Goal: Information Seeking & Learning: Learn about a topic

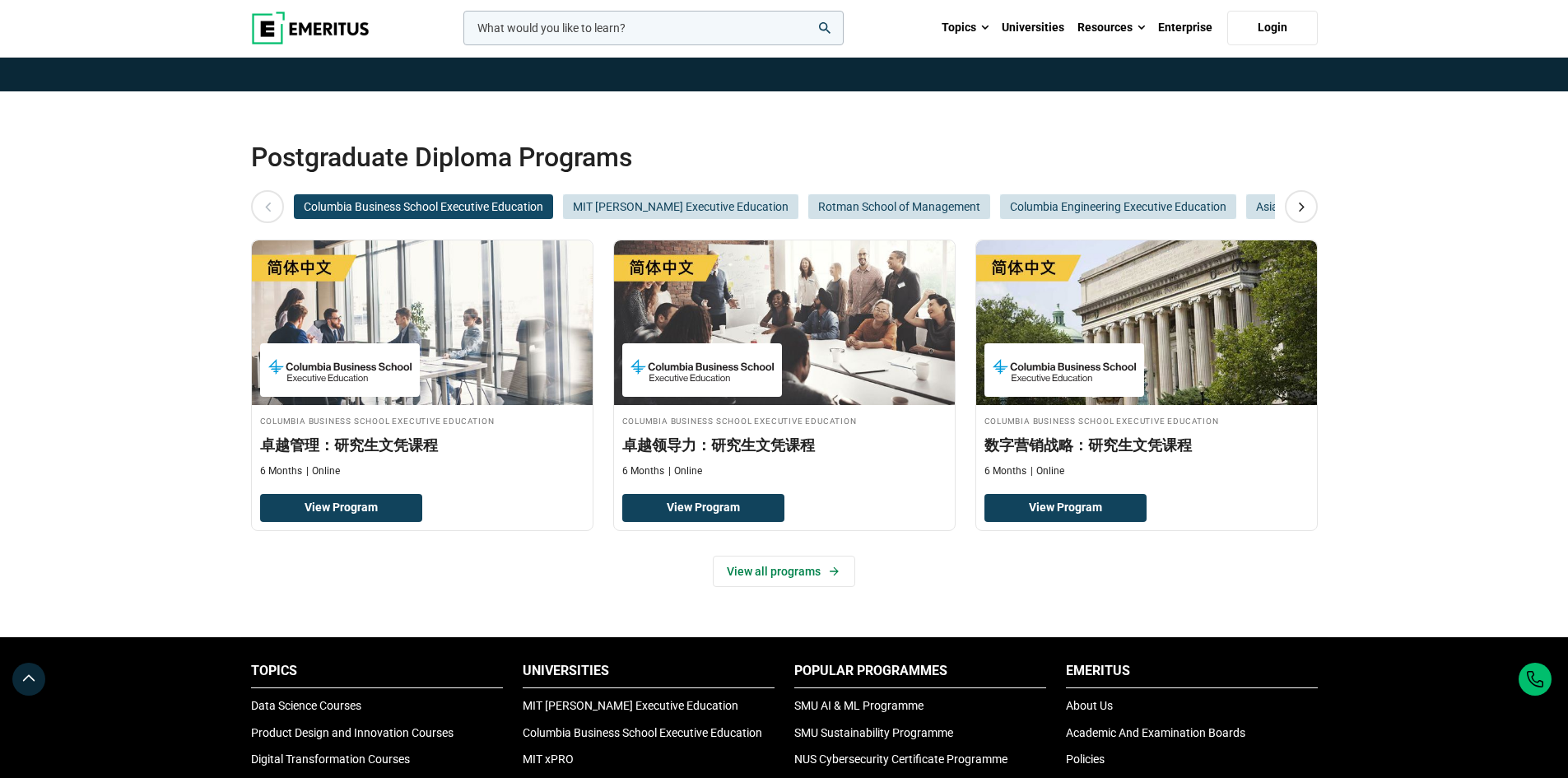
scroll to position [82, 0]
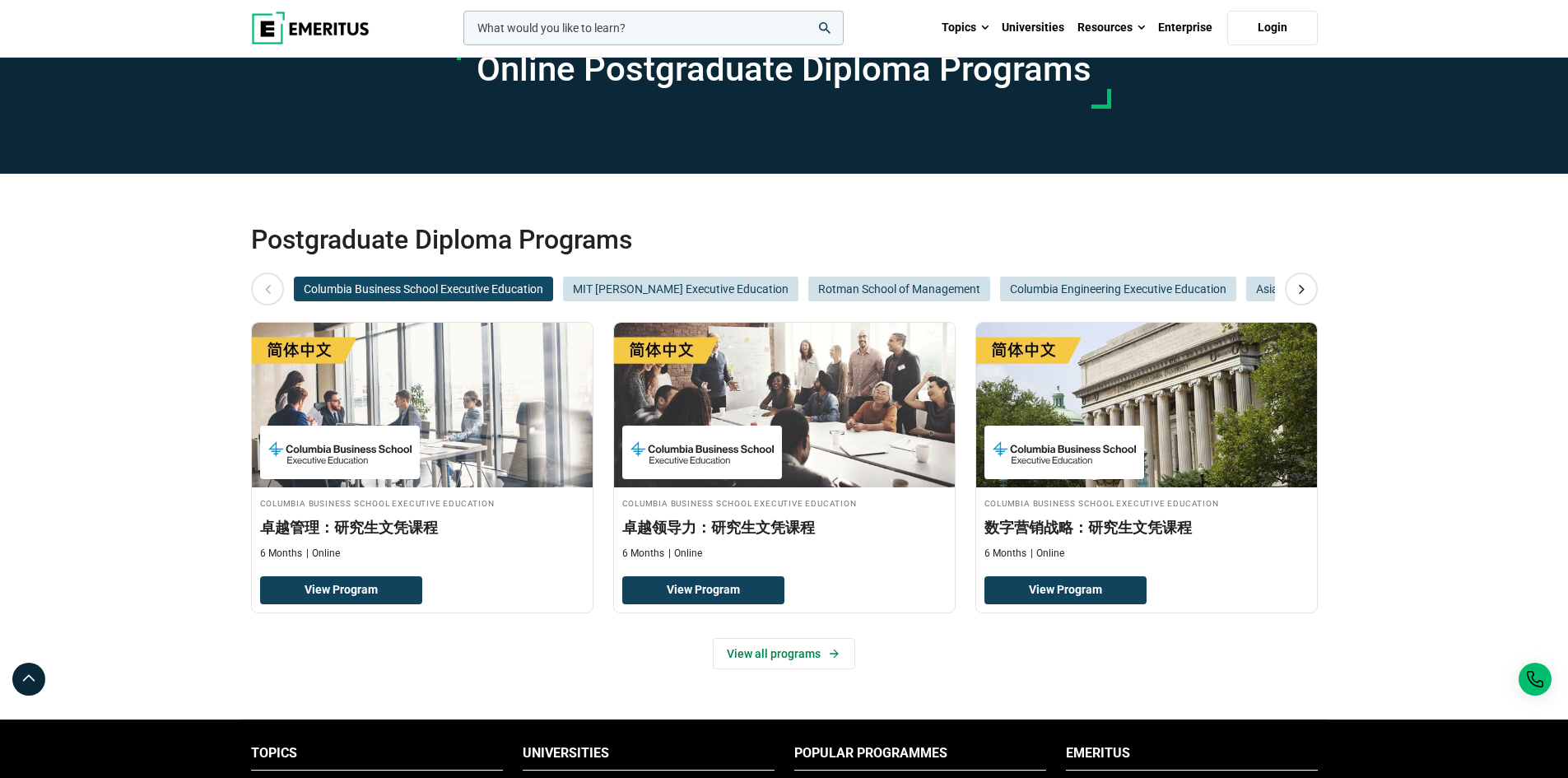
click at [496, 282] on span "Columbia Business School Executive Education" at bounding box center [423, 289] width 259 height 25
click at [1301, 289] on icon at bounding box center [1302, 289] width 28 height 29
click at [1302, 284] on icon at bounding box center [1302, 289] width 28 height 29
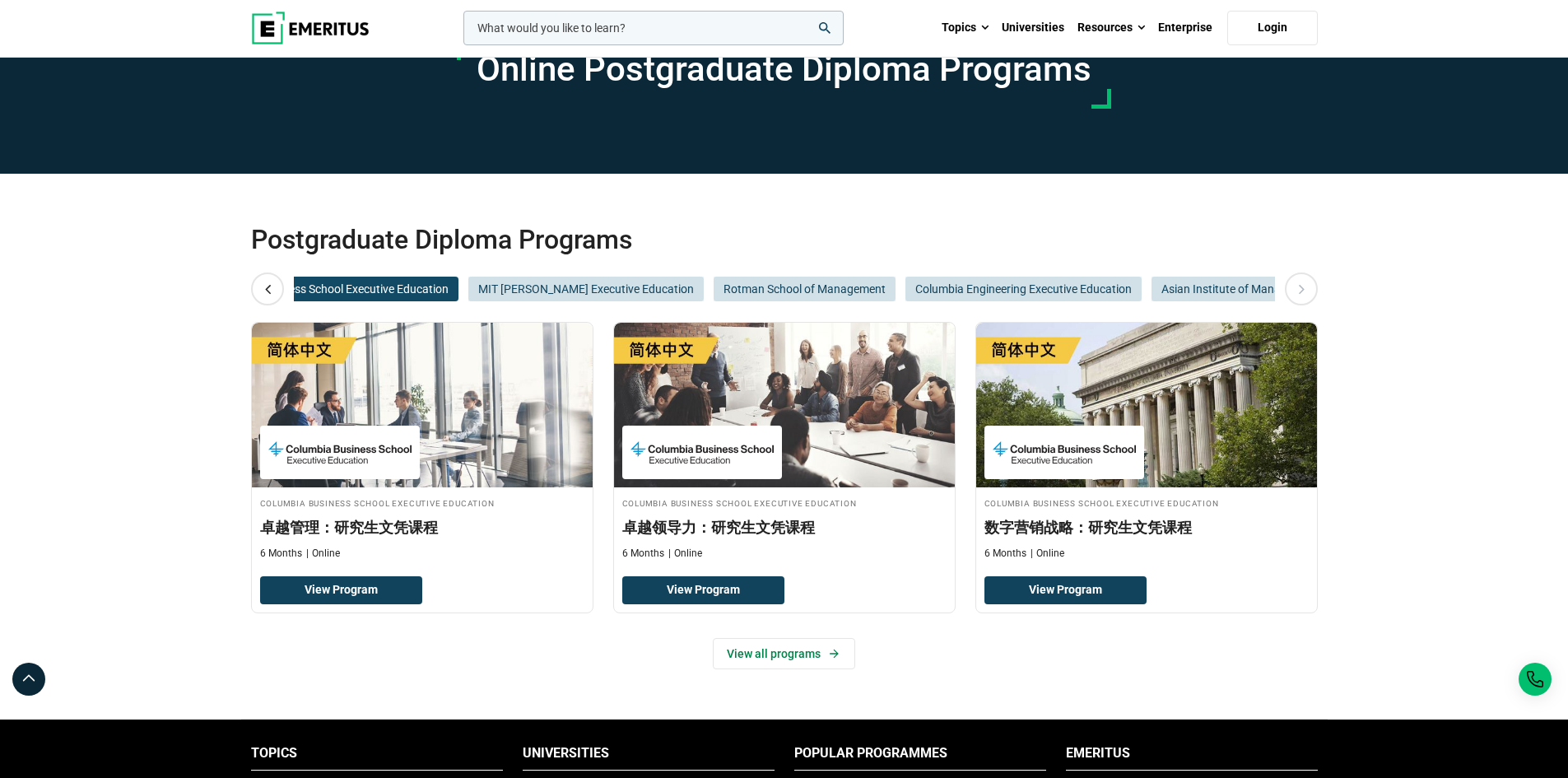
click at [1302, 284] on icon at bounding box center [1302, 289] width 28 height 29
click at [1302, 283] on icon at bounding box center [1302, 289] width 28 height 29
click at [1302, 280] on icon at bounding box center [1302, 289] width 28 height 29
click at [1302, 275] on icon at bounding box center [1302, 289] width 28 height 29
click at [603, 294] on span "MIT [PERSON_NAME] Executive Education" at bounding box center [586, 289] width 235 height 25
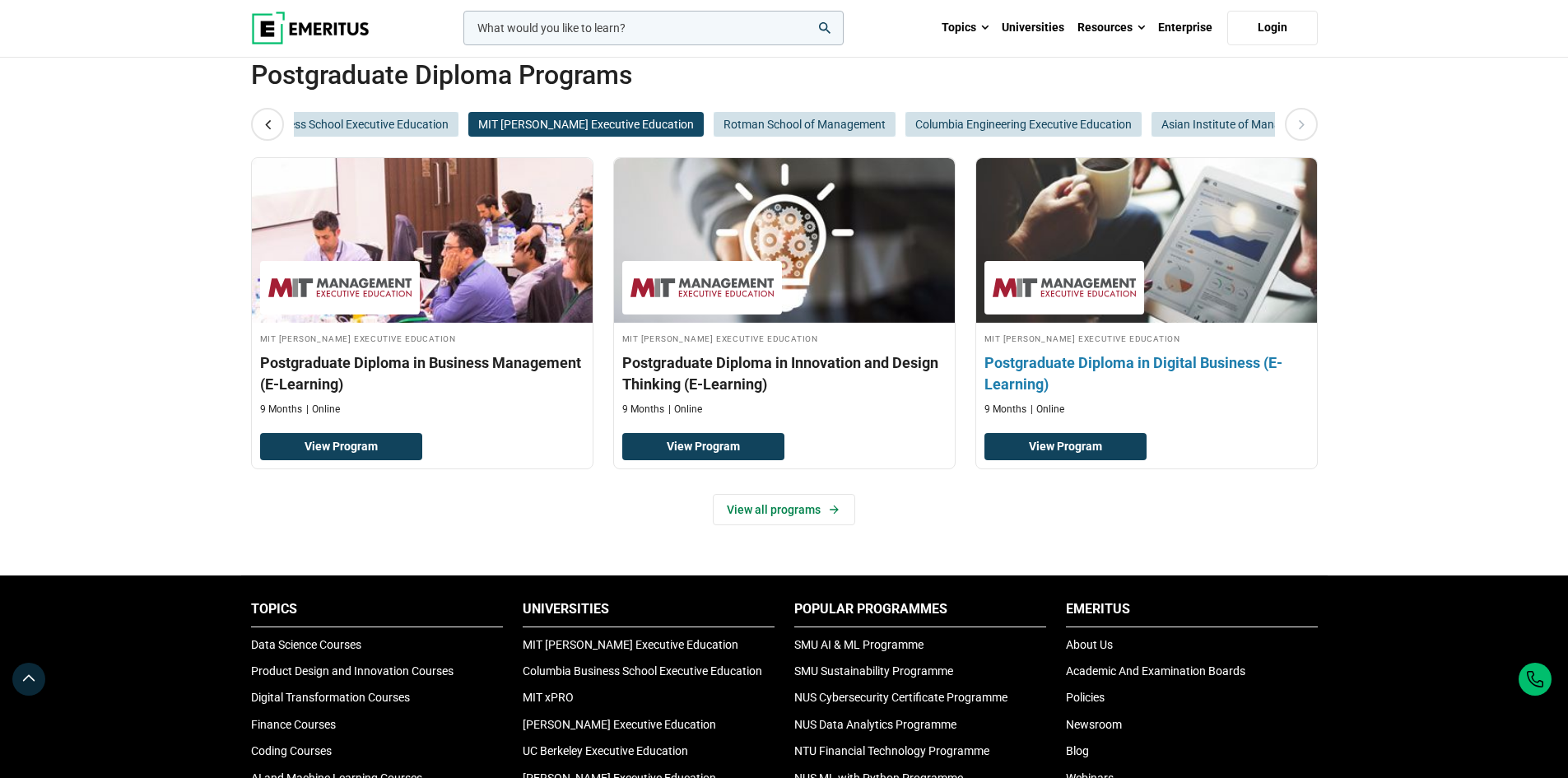
scroll to position [82, 0]
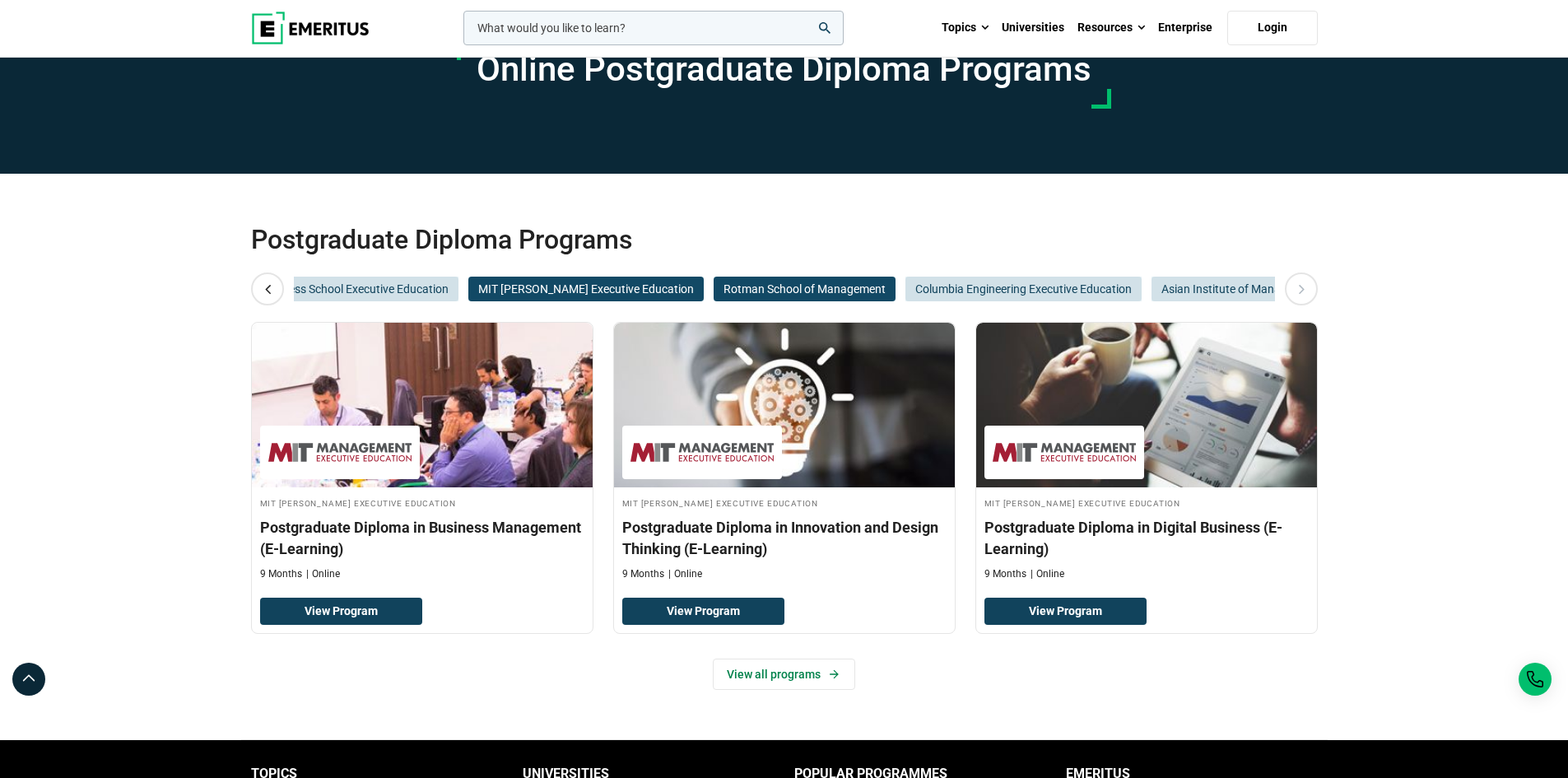
click at [813, 296] on span "Rotman School of Management" at bounding box center [804, 289] width 182 height 25
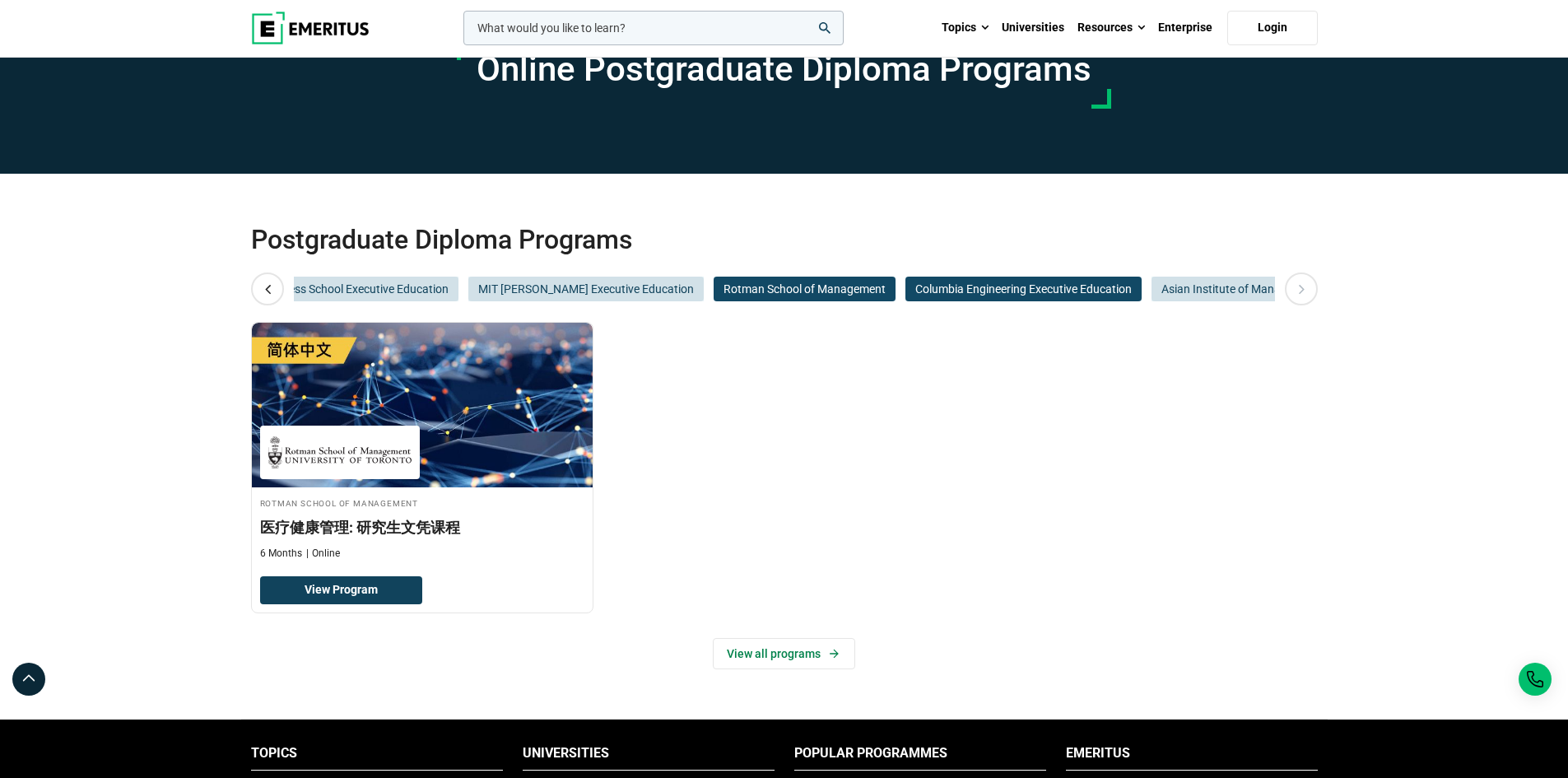
click at [986, 282] on span "Columbia Engineering Executive Education" at bounding box center [1023, 289] width 236 height 25
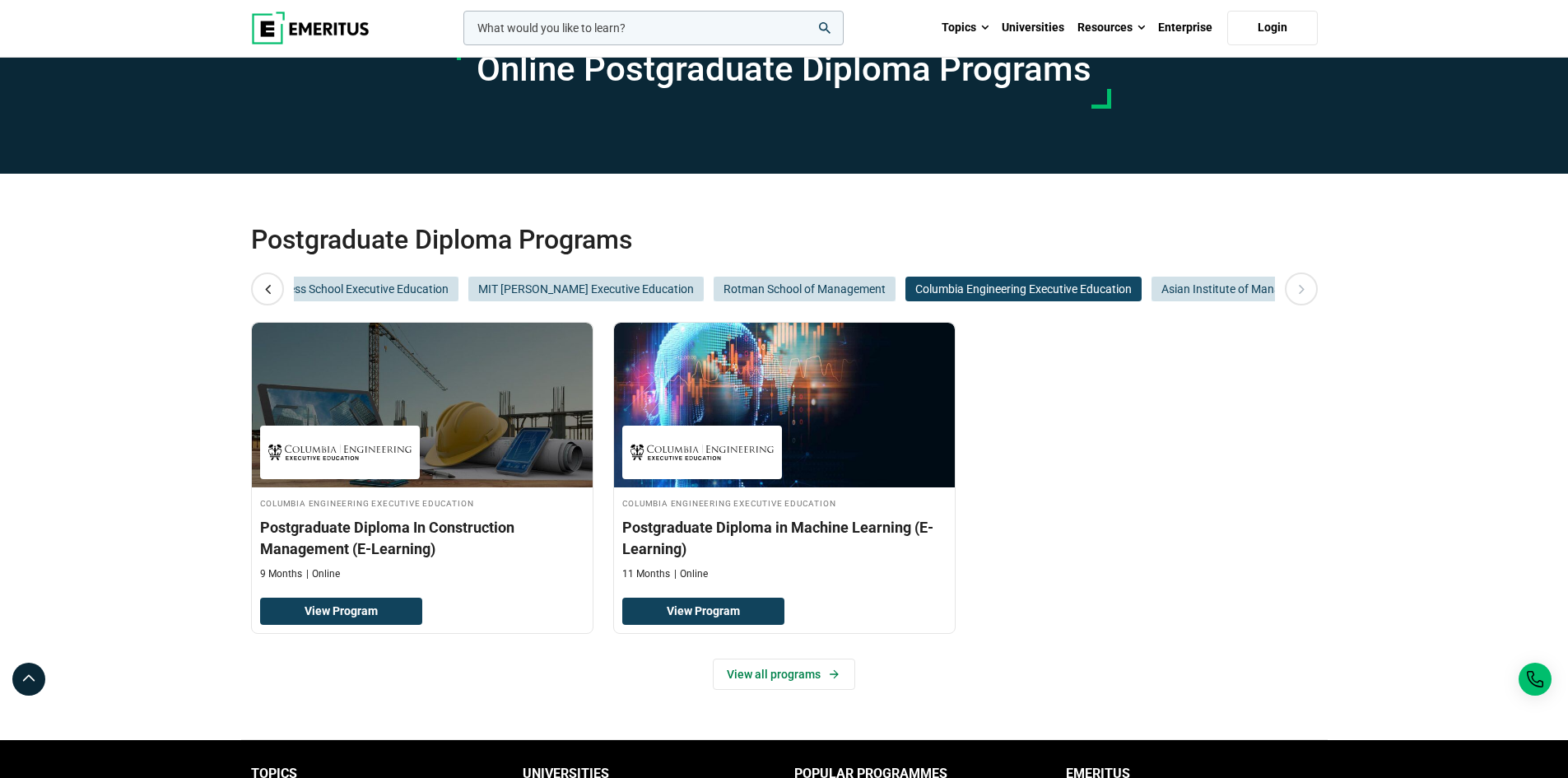
click at [1084, 273] on div "Columbia Business School Executive Education MIT [PERSON_NAME] Executive Educat…" at bounding box center [784, 289] width 1067 height 33
click at [1152, 284] on span "Asian Institute of Management" at bounding box center [1241, 289] width 178 height 25
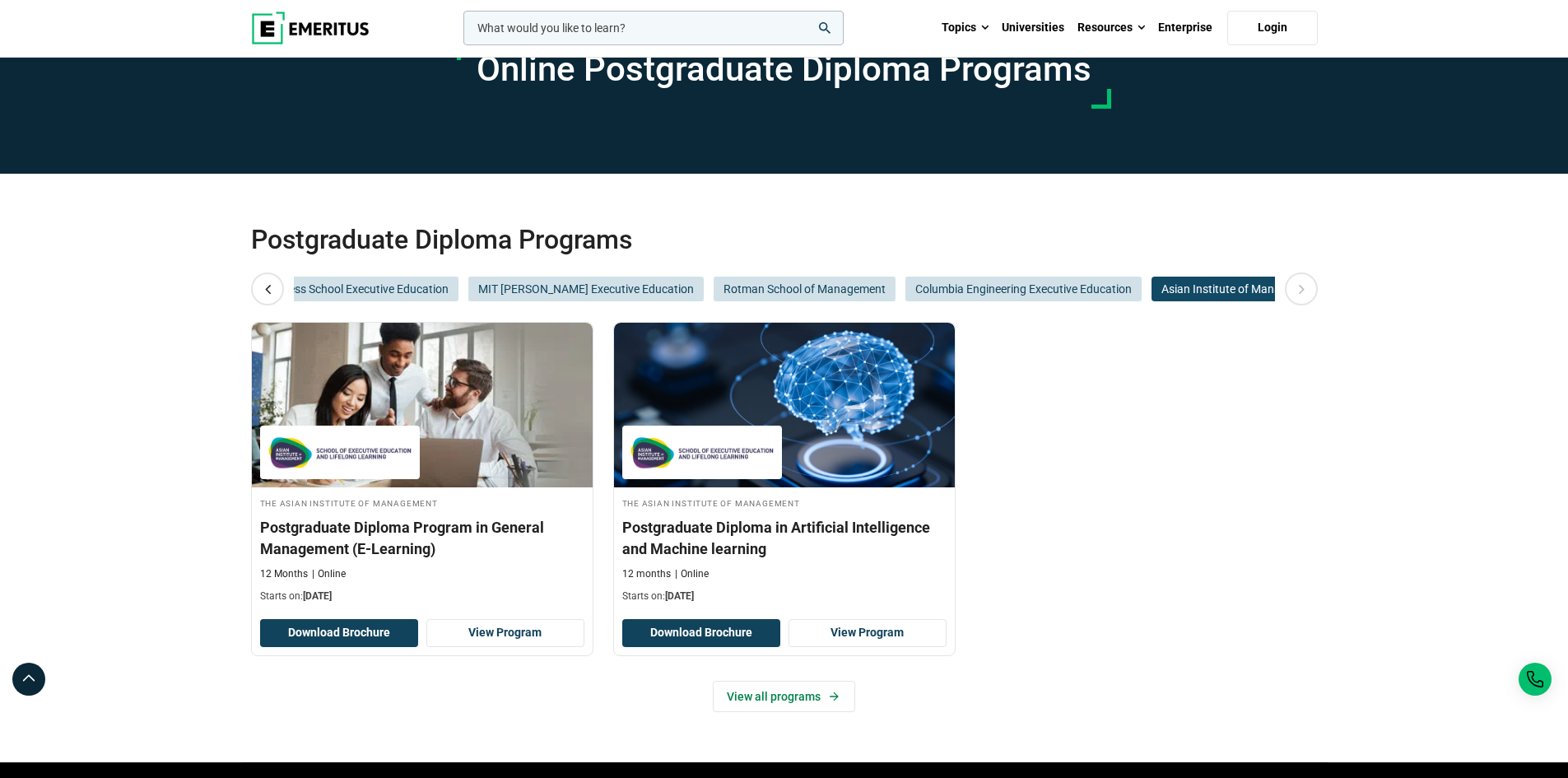
scroll to position [0, 0]
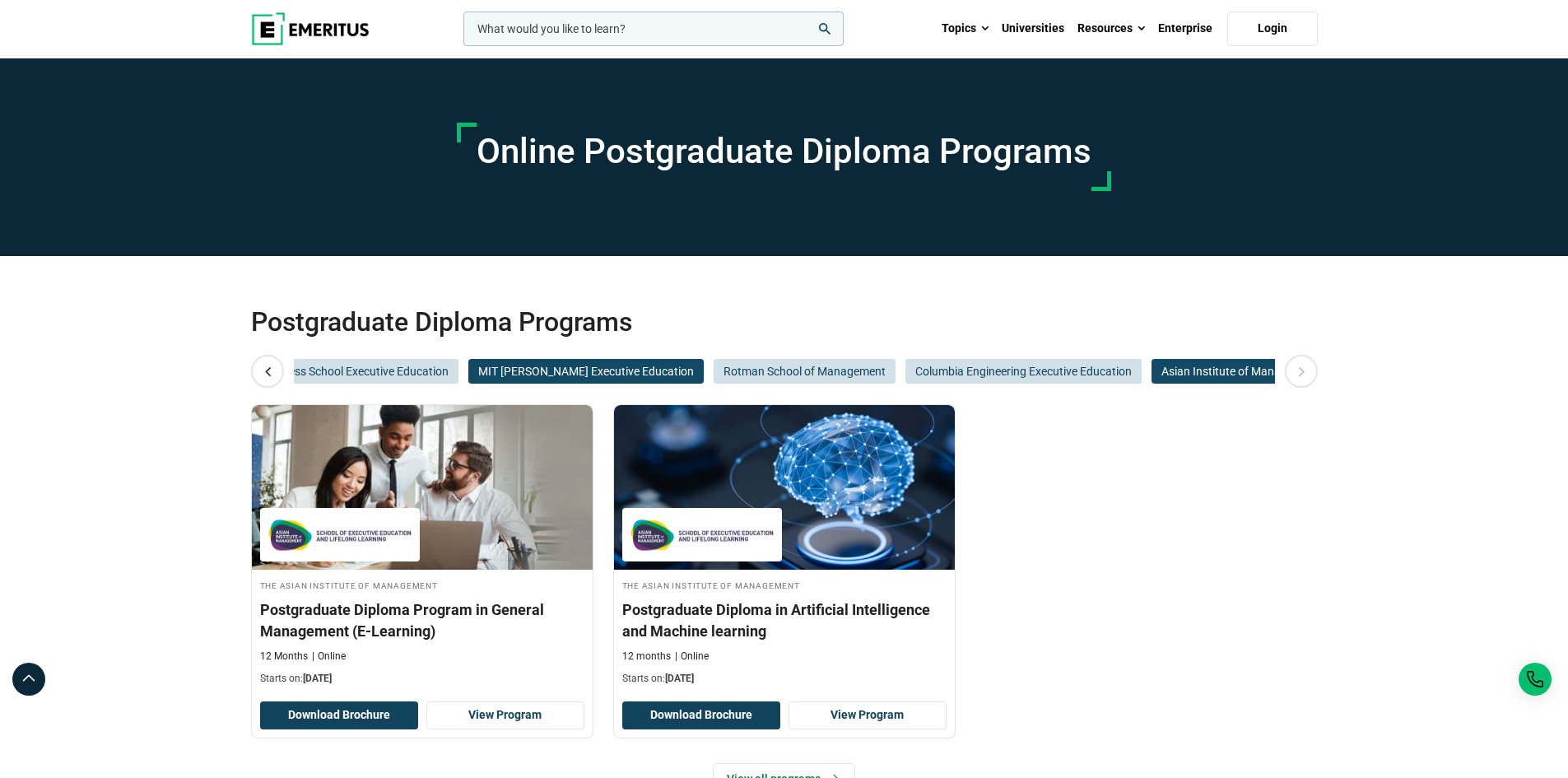
click at [603, 363] on span "MIT [PERSON_NAME] Executive Education" at bounding box center [586, 371] width 235 height 25
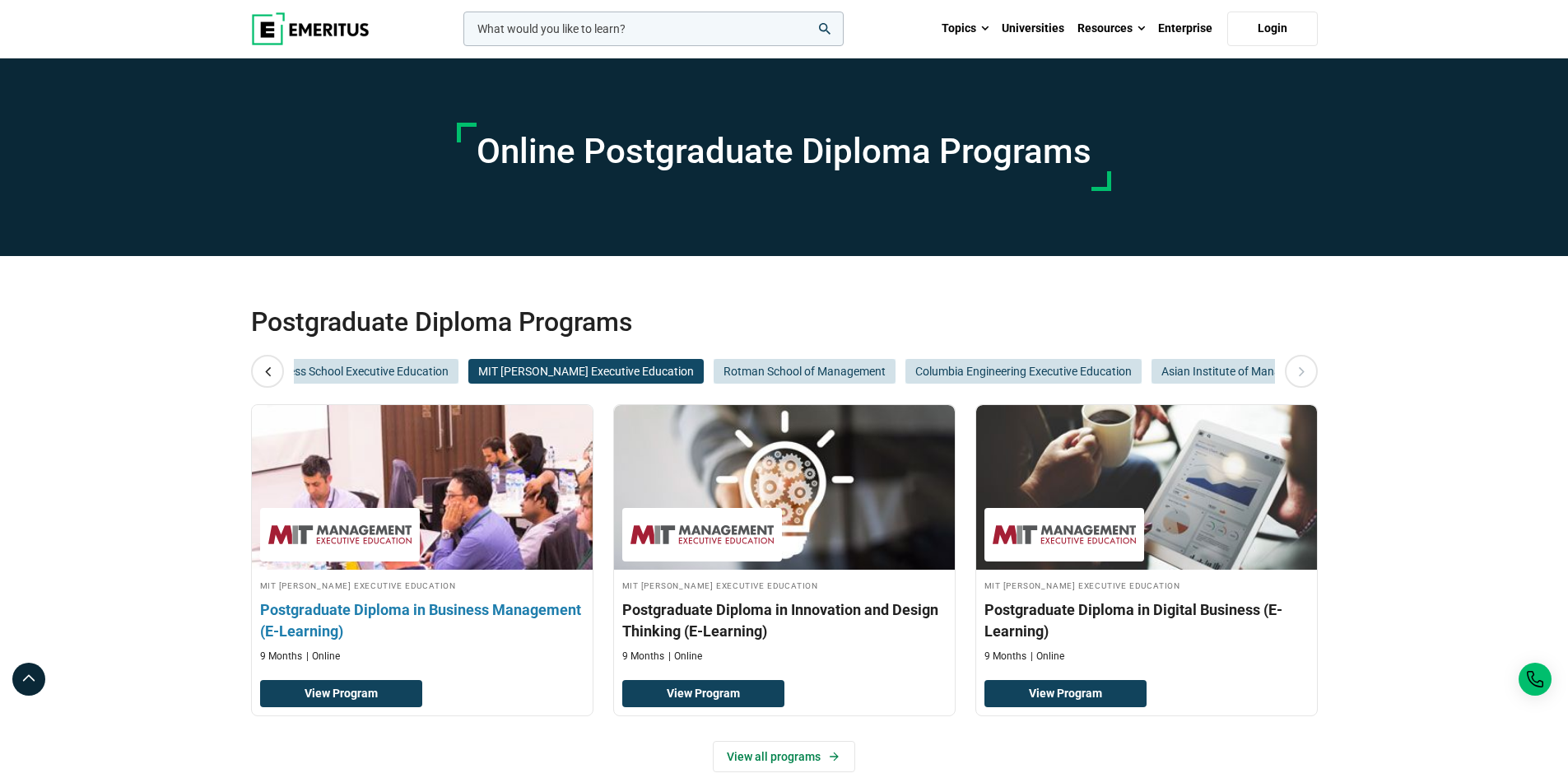
scroll to position [82, 0]
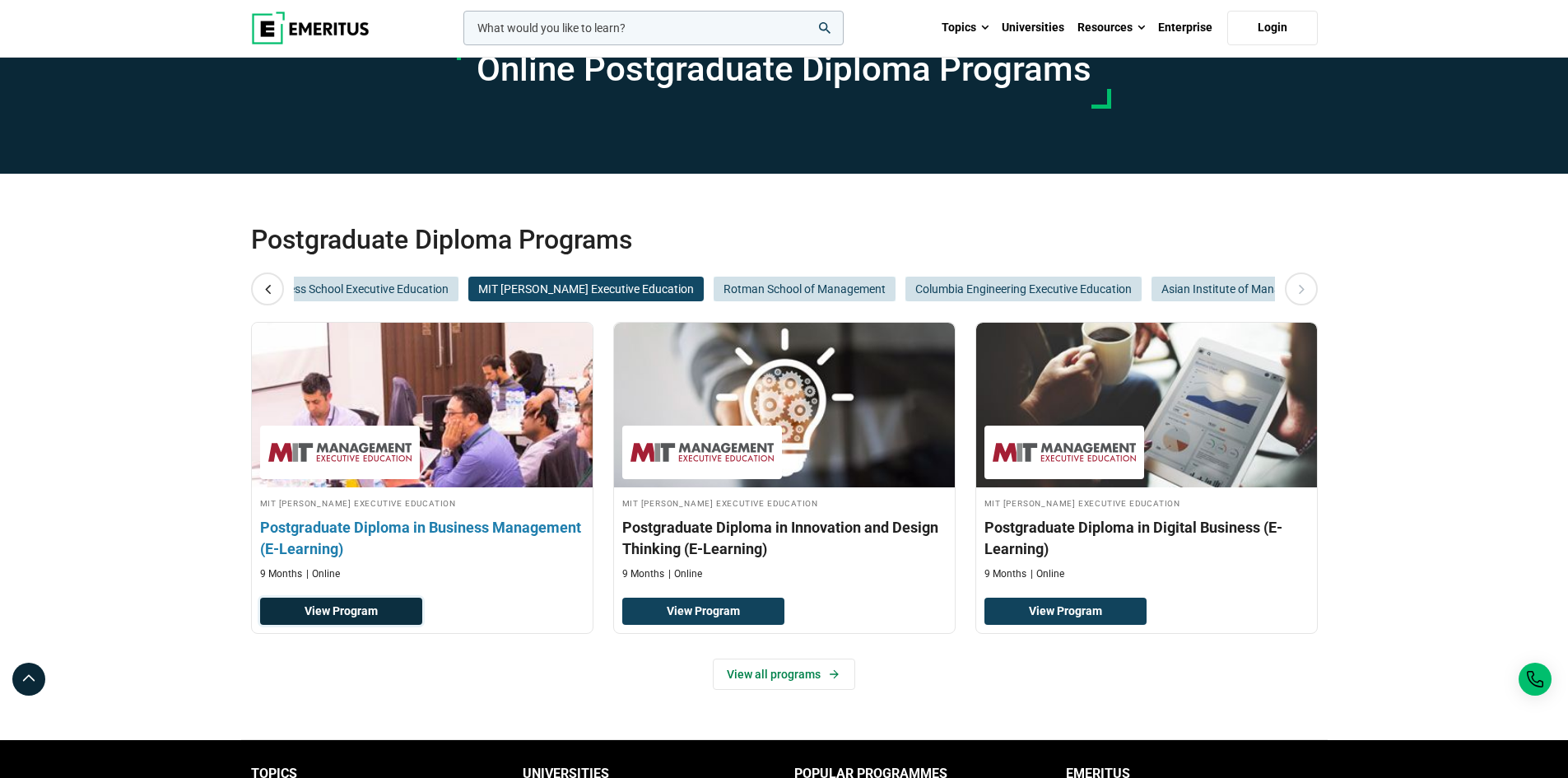
click at [383, 617] on link "View Program" at bounding box center [341, 611] width 162 height 28
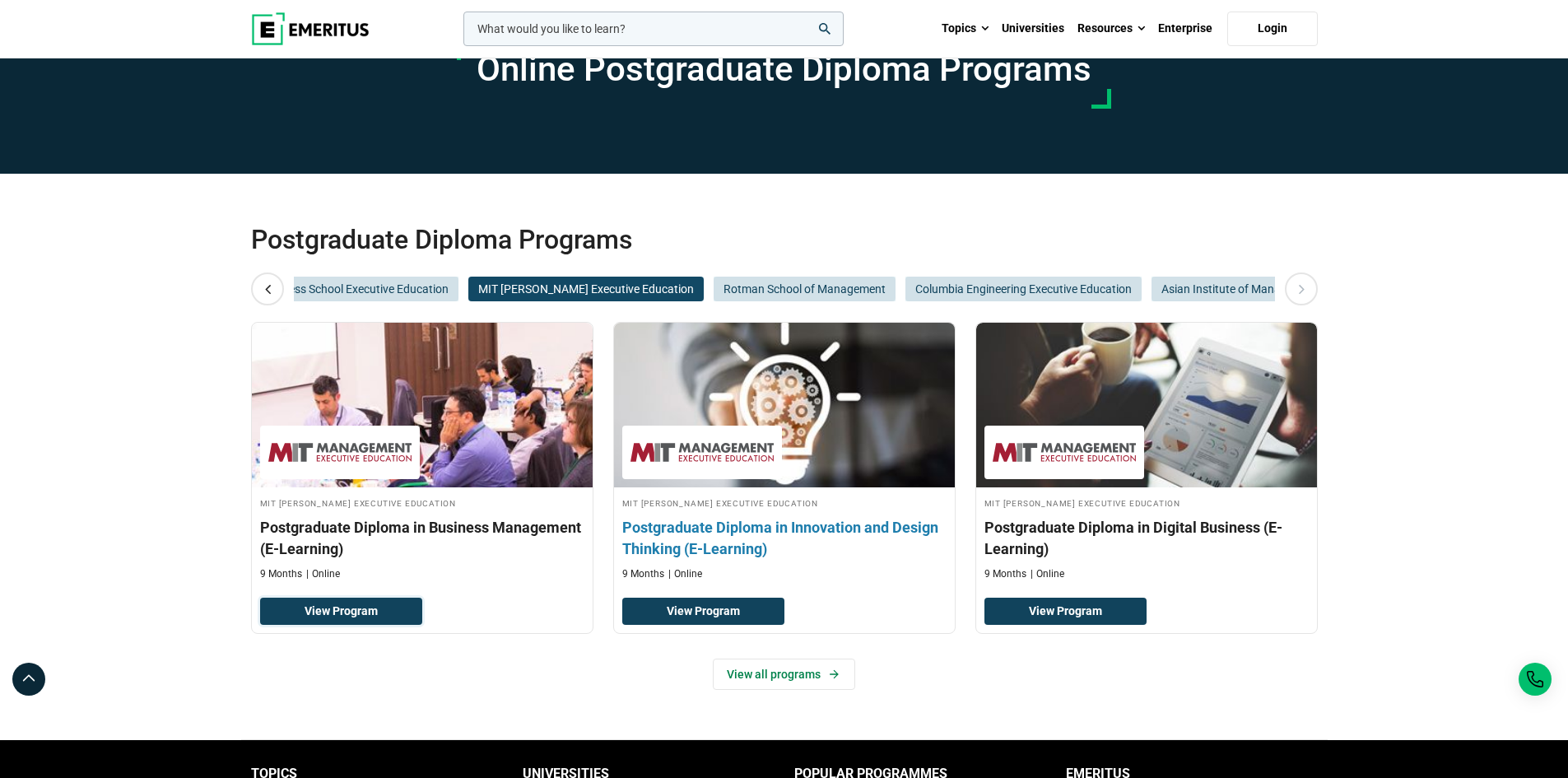
scroll to position [0, 0]
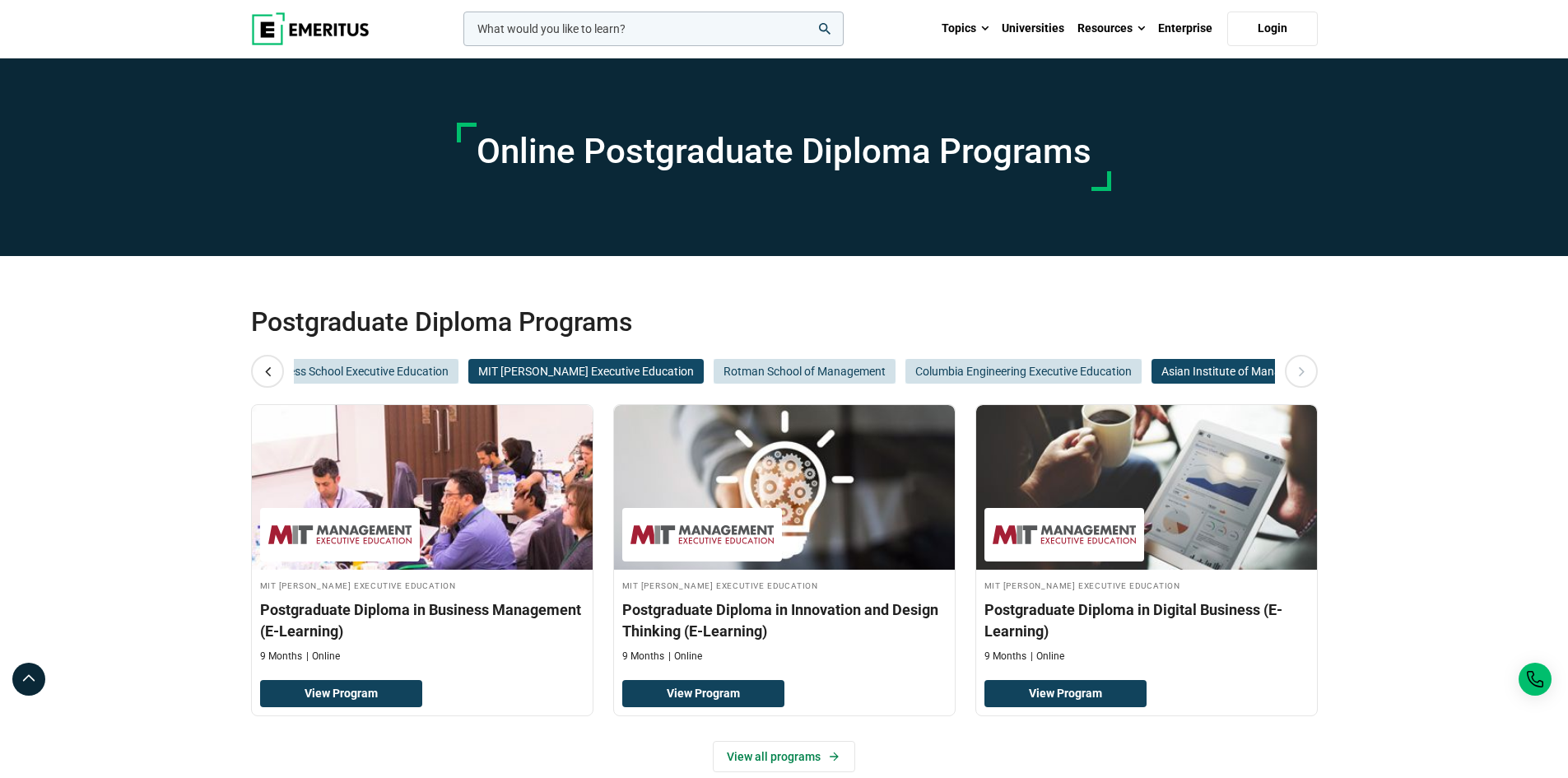
click at [1197, 375] on span "Asian Institute of Management" at bounding box center [1241, 371] width 178 height 25
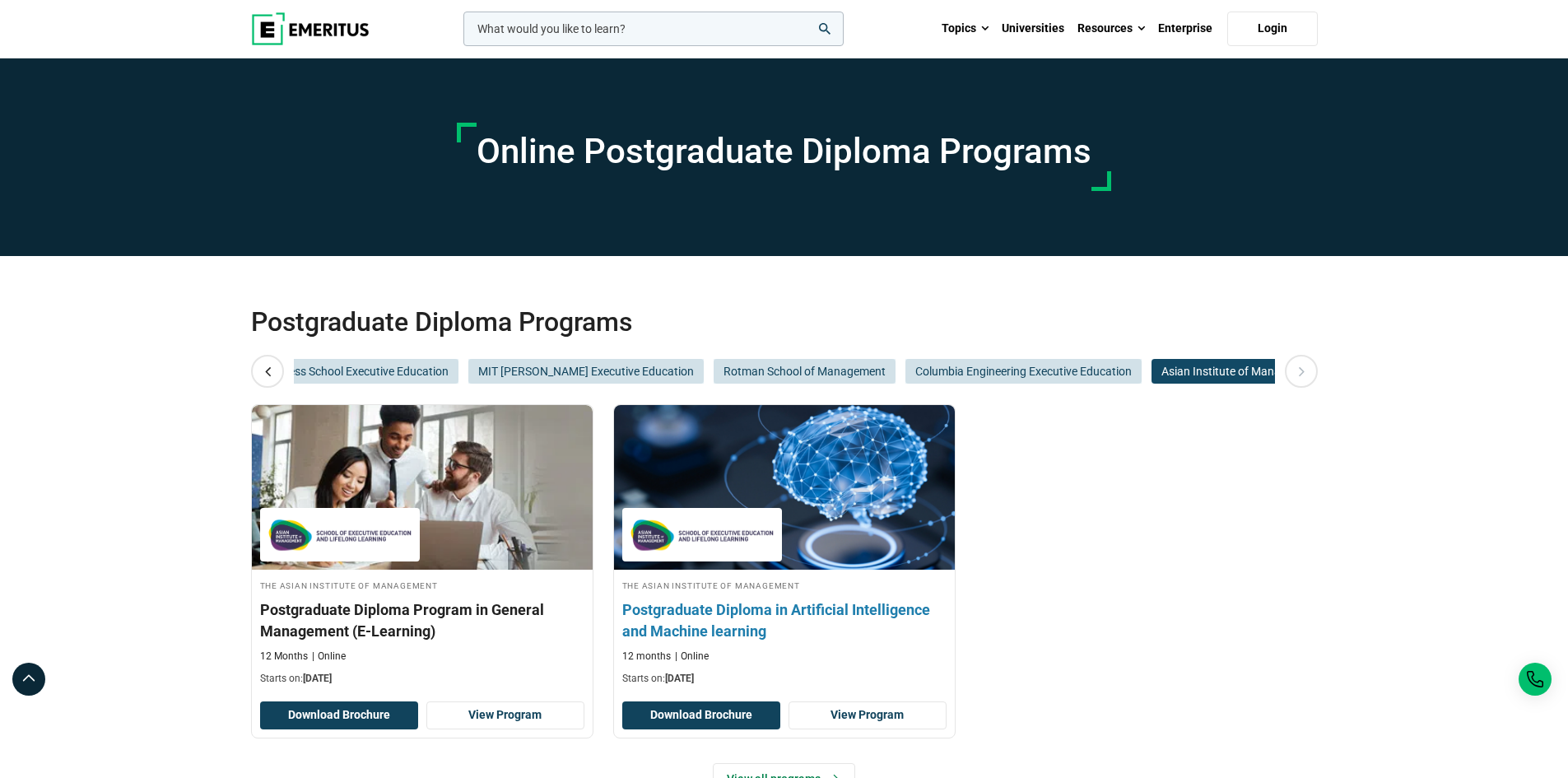
click at [732, 619] on h3 "Postgraduate Diploma in Artificial Intelligence and Machine learning" at bounding box center [785, 619] width 325 height 41
